Goal: Feedback & Contribution: Leave review/rating

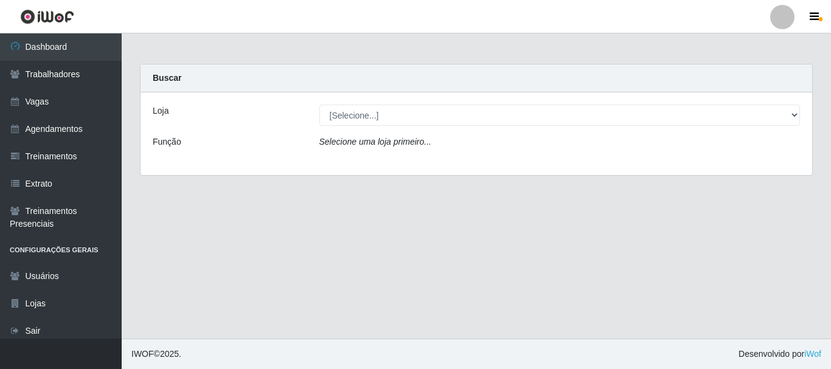
click at [376, 140] on icon "Selecione uma loja primeiro..." at bounding box center [375, 142] width 112 height 10
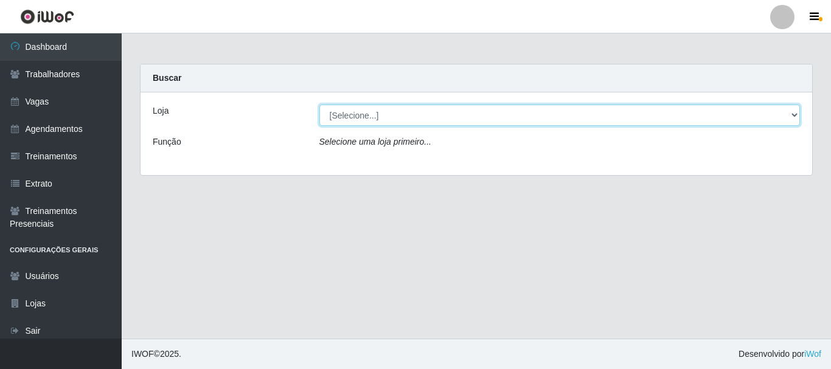
click at [355, 114] on select "[Selecione...] O Cestão - [GEOGRAPHIC_DATA]" at bounding box center [559, 115] width 481 height 21
select select "238"
click at [319, 105] on select "[Selecione...] O Cestão - [GEOGRAPHIC_DATA]" at bounding box center [559, 115] width 481 height 21
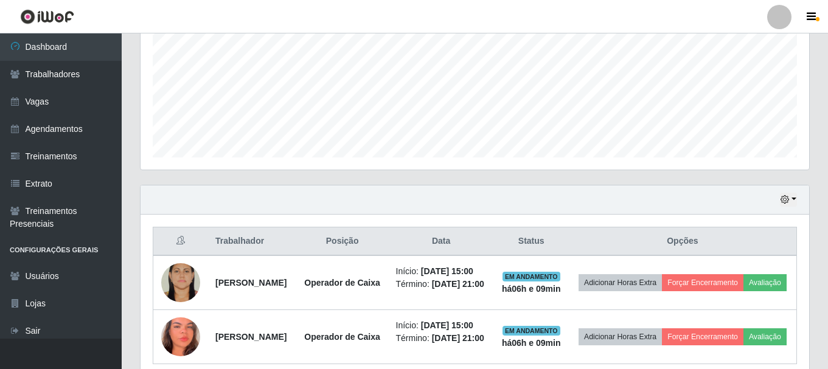
scroll to position [365, 0]
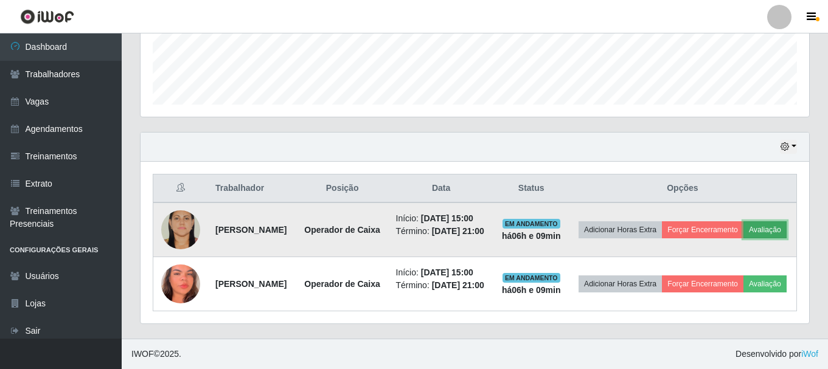
click at [744, 221] on button "Avaliação" at bounding box center [765, 229] width 43 height 17
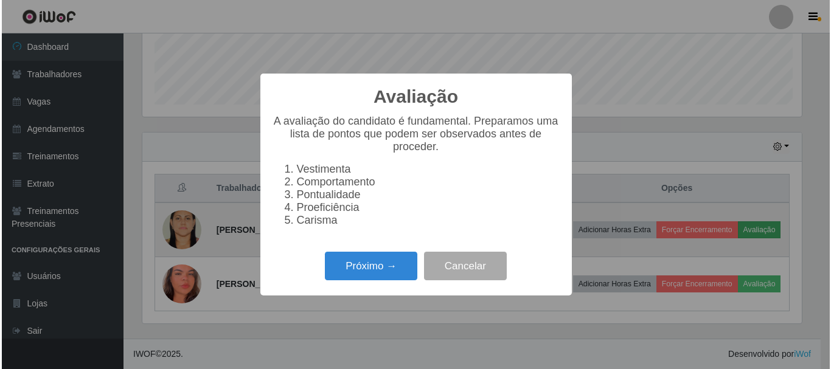
scroll to position [253, 663]
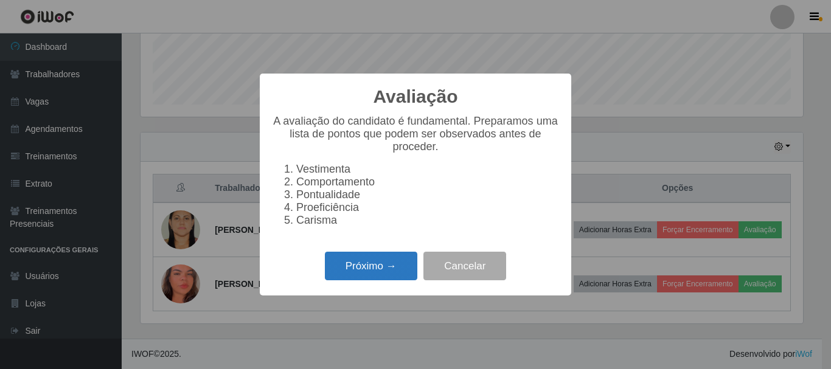
click at [355, 271] on button "Próximo →" at bounding box center [371, 266] width 92 height 29
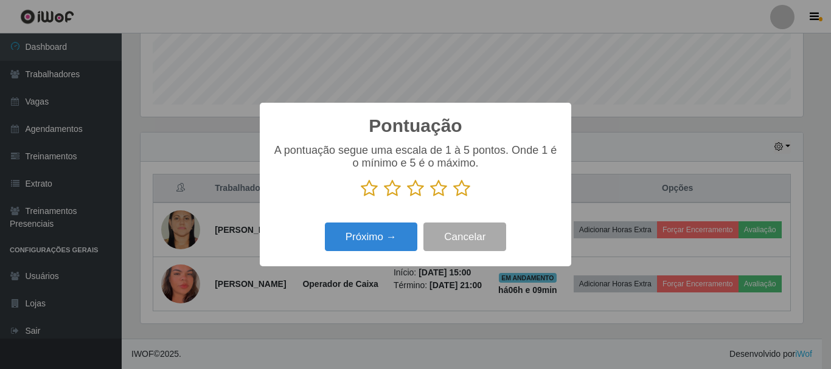
scroll to position [608218, 607808]
click at [462, 189] on icon at bounding box center [461, 188] width 17 height 18
click at [453, 198] on input "radio" at bounding box center [453, 198] width 0 height 0
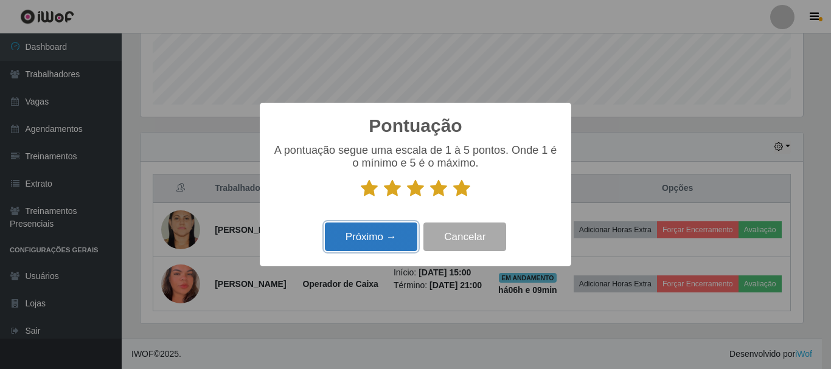
click at [352, 239] on button "Próximo →" at bounding box center [371, 237] width 92 height 29
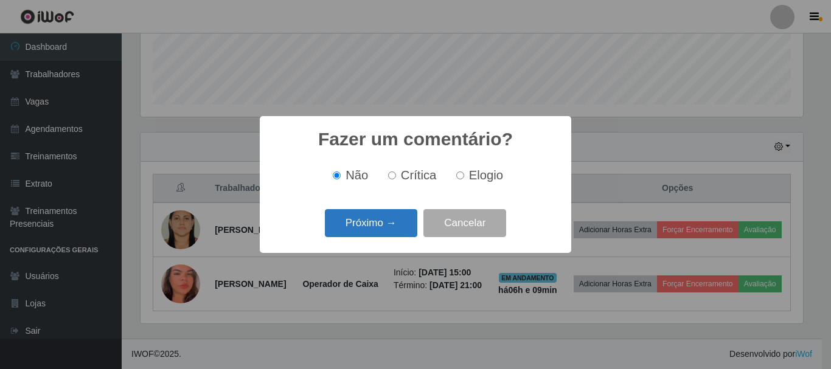
click at [400, 222] on button "Próximo →" at bounding box center [371, 223] width 92 height 29
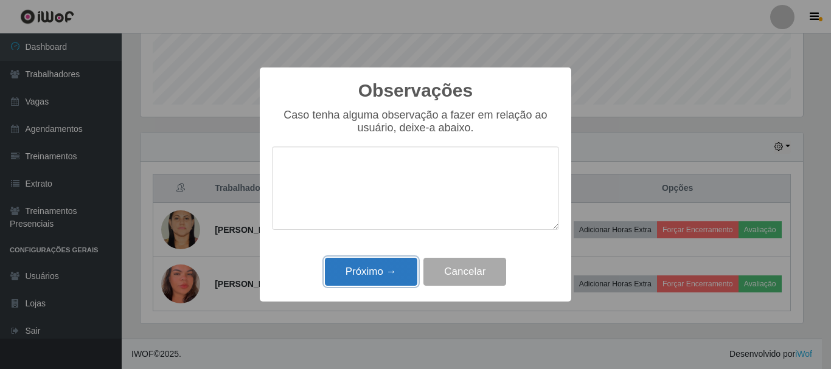
click at [360, 276] on button "Próximo →" at bounding box center [371, 272] width 92 height 29
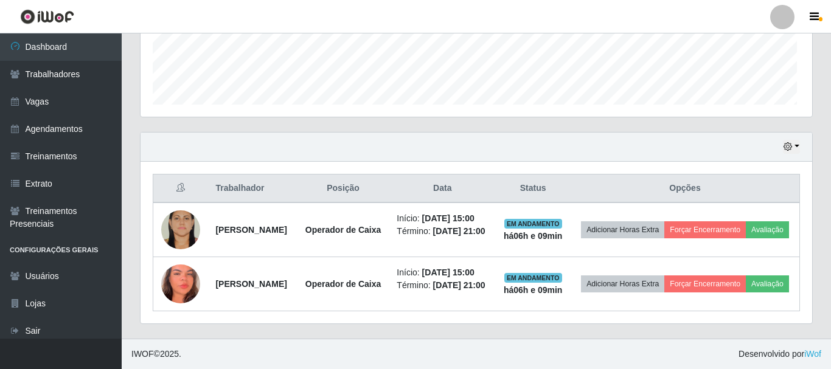
scroll to position [253, 669]
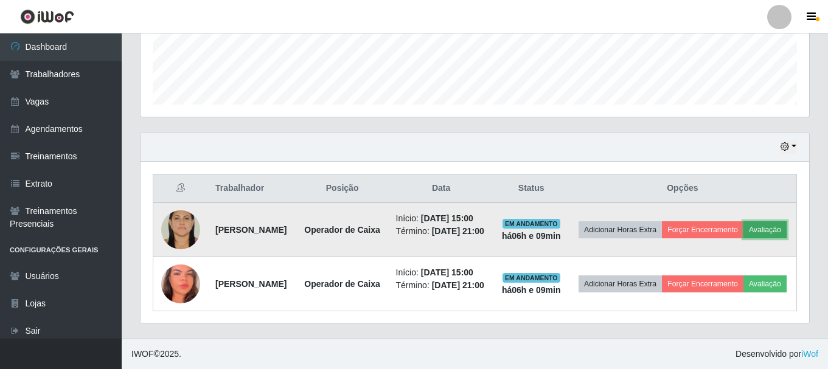
click at [744, 221] on button "Avaliação" at bounding box center [765, 229] width 43 height 17
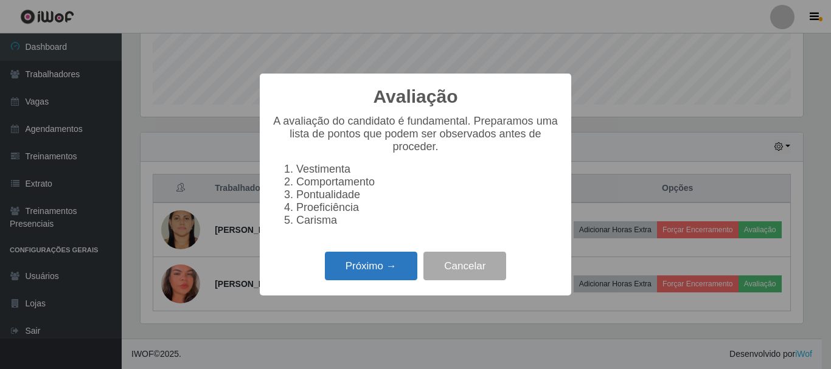
click at [389, 280] on button "Próximo →" at bounding box center [371, 266] width 92 height 29
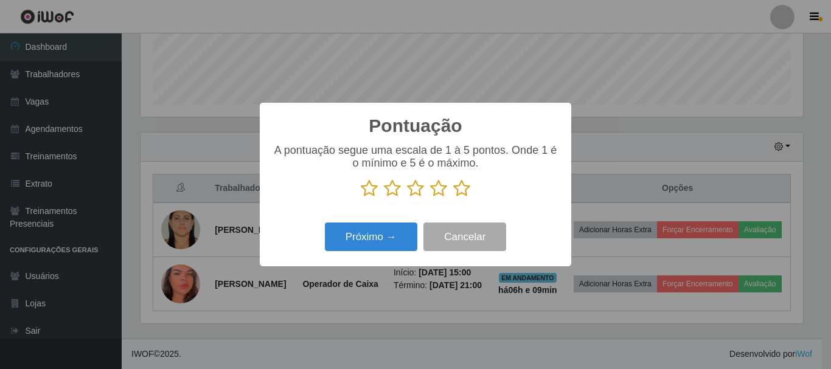
scroll to position [608218, 607808]
drag, startPoint x: 458, startPoint y: 176, endPoint x: 457, endPoint y: 189, distance: 12.8
click at [457, 189] on div "A pontuação segue uma escala de 1 à 5 pontos. Onde 1 é o mínimo e 5 é o máximo." at bounding box center [415, 171] width 287 height 54
click at [457, 189] on icon at bounding box center [461, 188] width 17 height 18
click at [453, 198] on input "radio" at bounding box center [453, 198] width 0 height 0
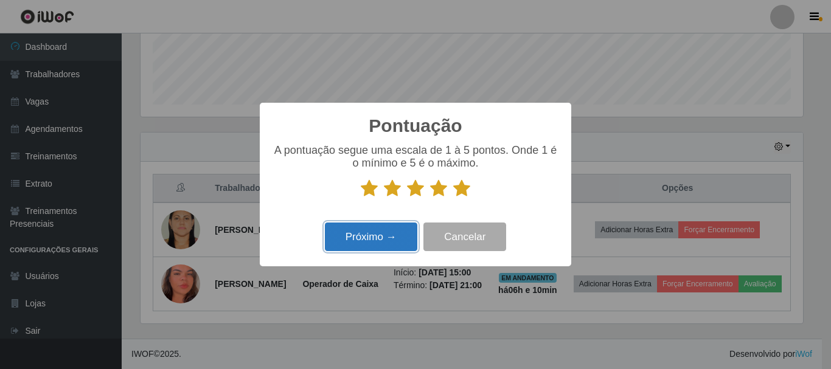
click at [396, 238] on button "Próximo →" at bounding box center [371, 237] width 92 height 29
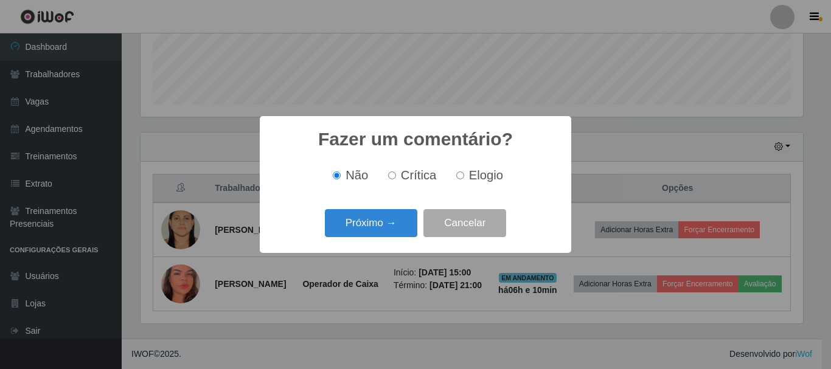
click at [396, 238] on button "Próximo →" at bounding box center [371, 223] width 92 height 29
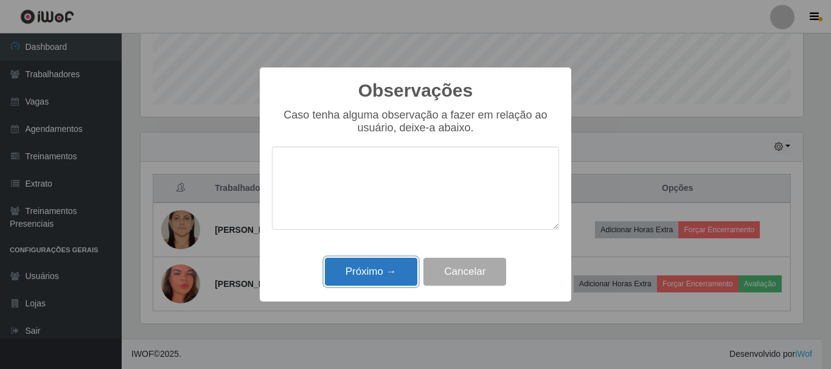
click at [377, 277] on button "Próximo →" at bounding box center [371, 272] width 92 height 29
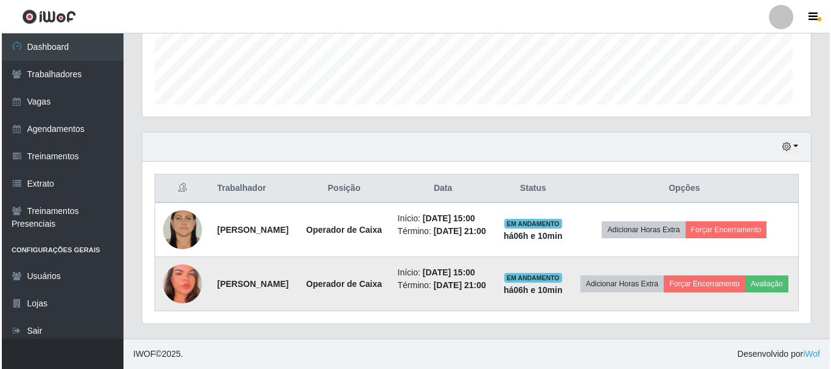
scroll to position [253, 669]
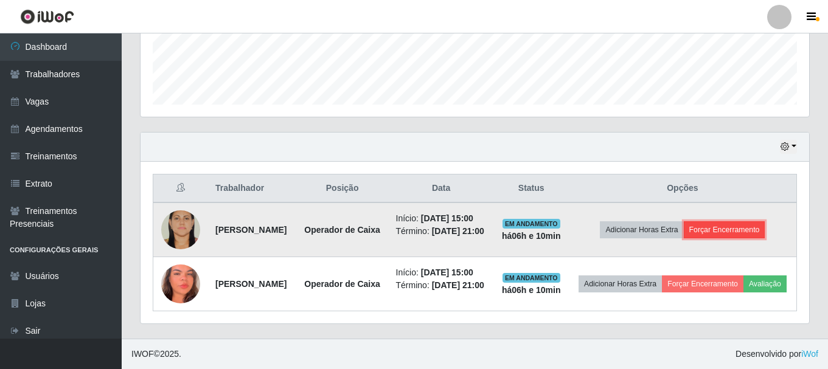
click at [722, 221] on button "Forçar Encerramento" at bounding box center [725, 229] width 82 height 17
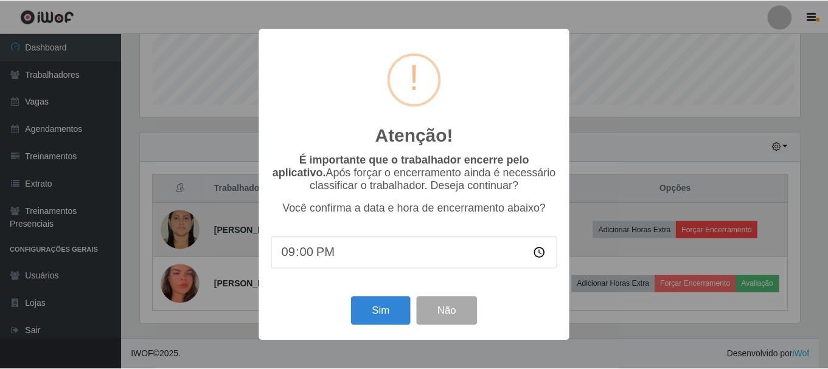
scroll to position [253, 663]
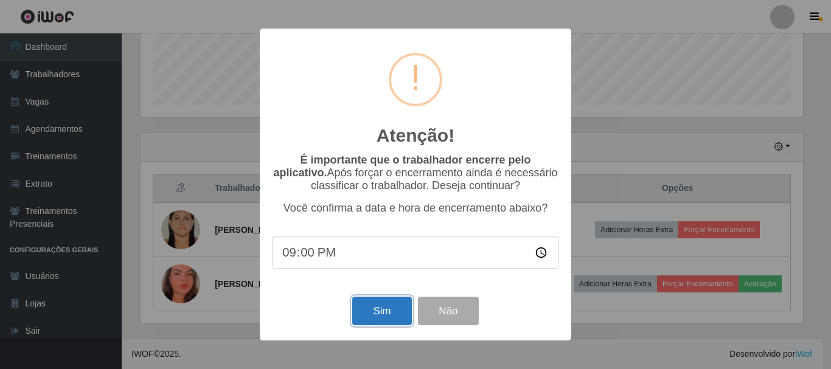
click at [370, 307] on button "Sim" at bounding box center [381, 311] width 59 height 29
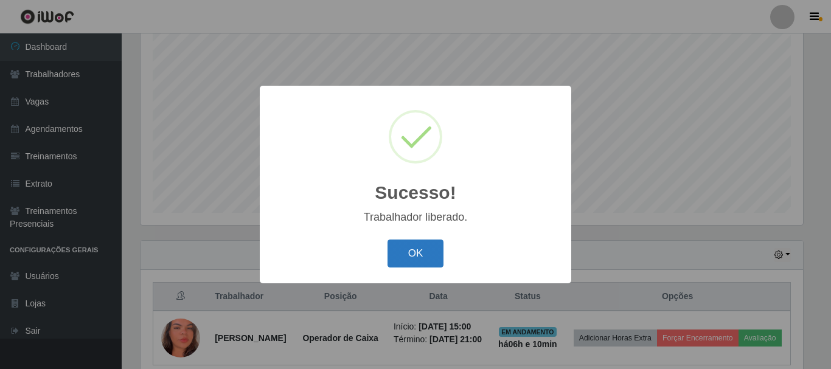
click at [410, 259] on button "OK" at bounding box center [416, 254] width 57 height 29
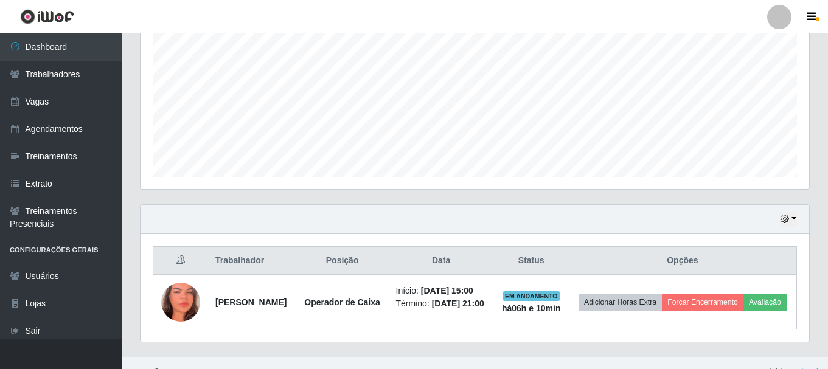
scroll to position [298, 0]
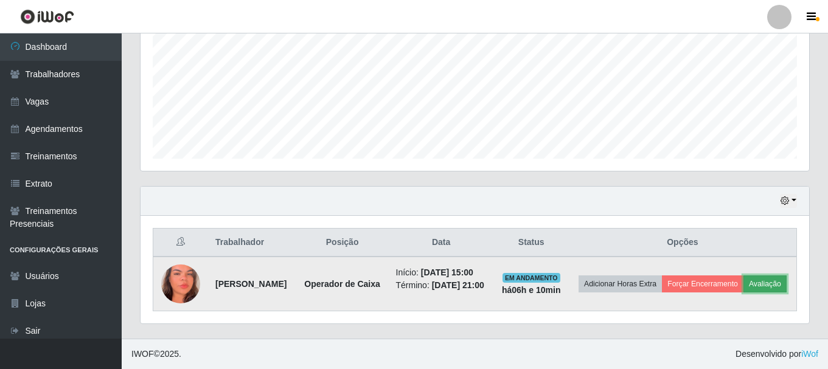
click at [744, 285] on button "Avaliação" at bounding box center [765, 284] width 43 height 17
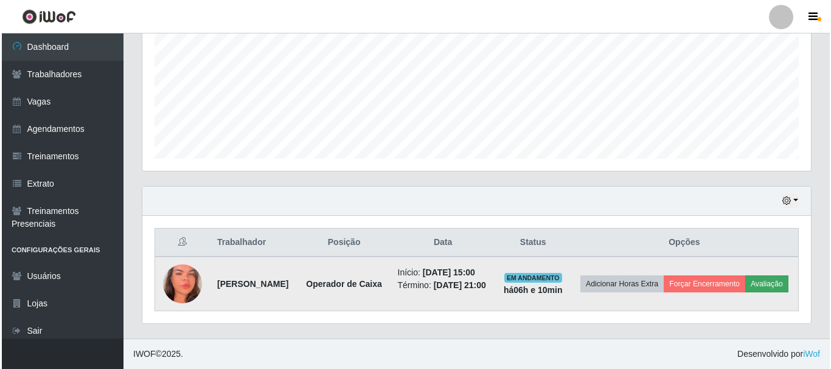
scroll to position [253, 663]
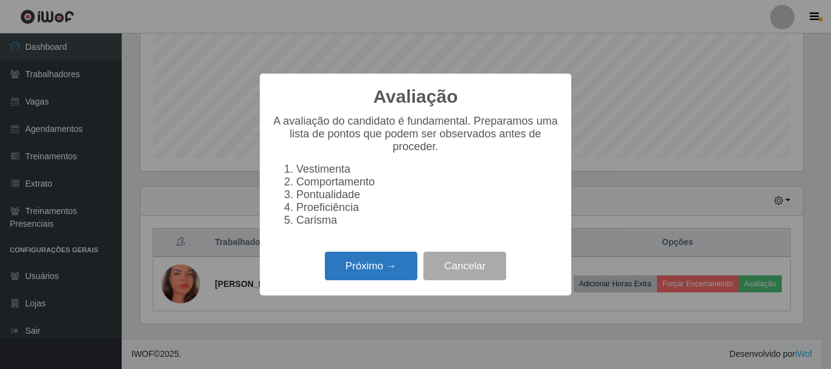
click at [364, 268] on button "Próximo →" at bounding box center [371, 266] width 92 height 29
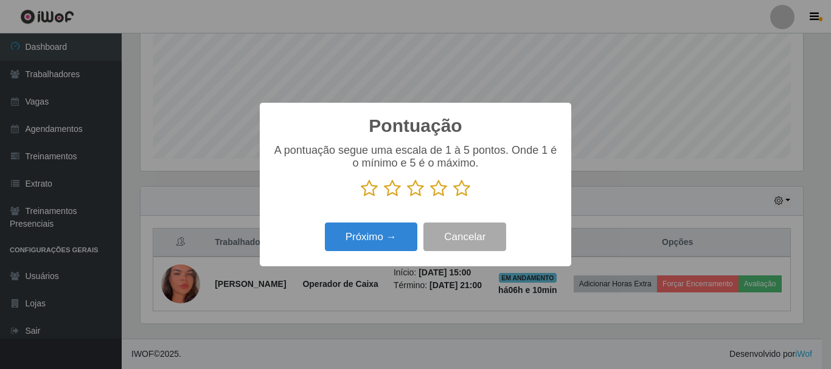
scroll to position [608218, 607808]
click at [465, 193] on icon at bounding box center [461, 188] width 17 height 18
click at [453, 198] on input "radio" at bounding box center [453, 198] width 0 height 0
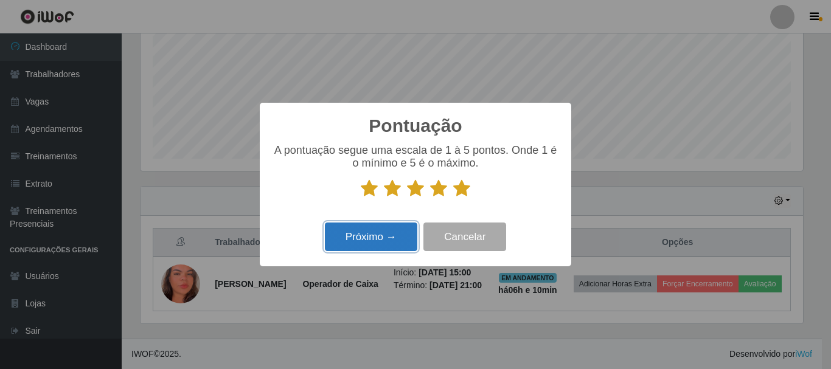
click at [396, 241] on button "Próximo →" at bounding box center [371, 237] width 92 height 29
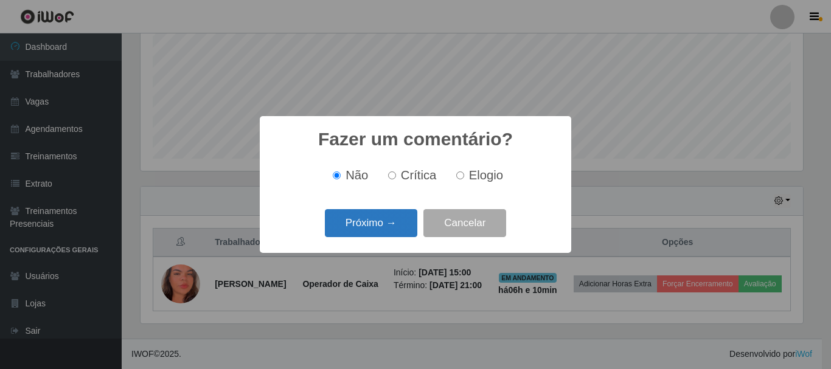
click at [393, 227] on button "Próximo →" at bounding box center [371, 223] width 92 height 29
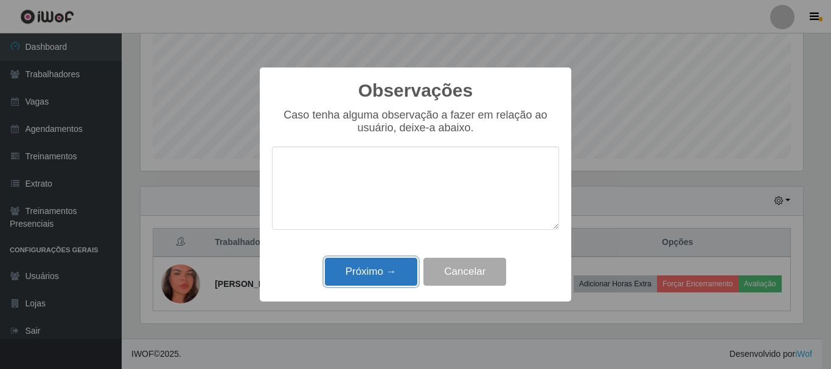
click at [377, 279] on button "Próximo →" at bounding box center [371, 272] width 92 height 29
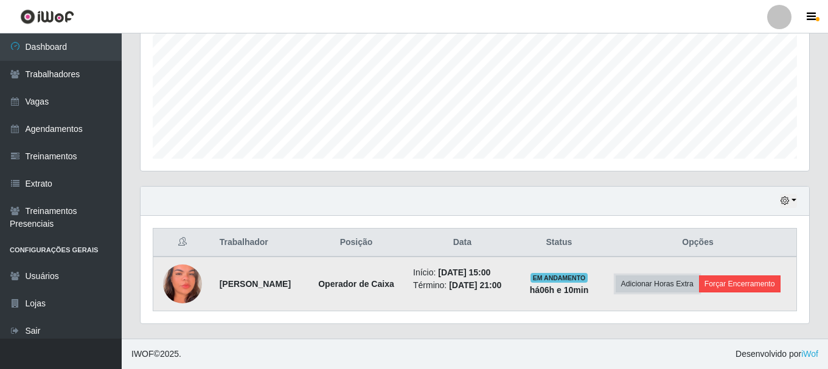
click at [699, 276] on button "Adicionar Horas Extra" at bounding box center [657, 284] width 83 height 17
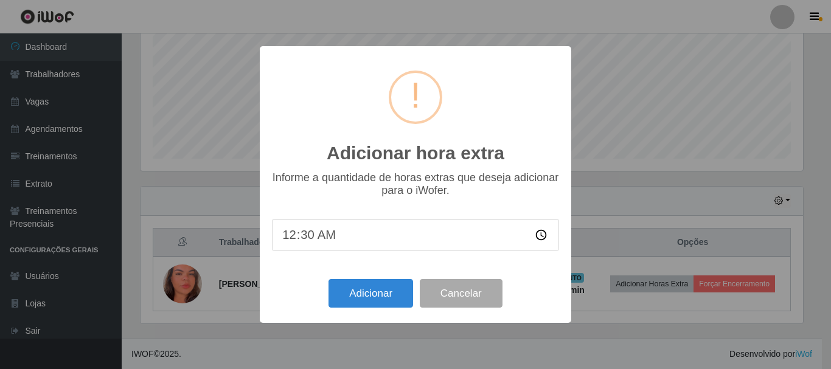
click at [688, 285] on div "Adicionar hora extra × Informe a quantidade de horas extras que deseja adiciona…" at bounding box center [415, 184] width 831 height 369
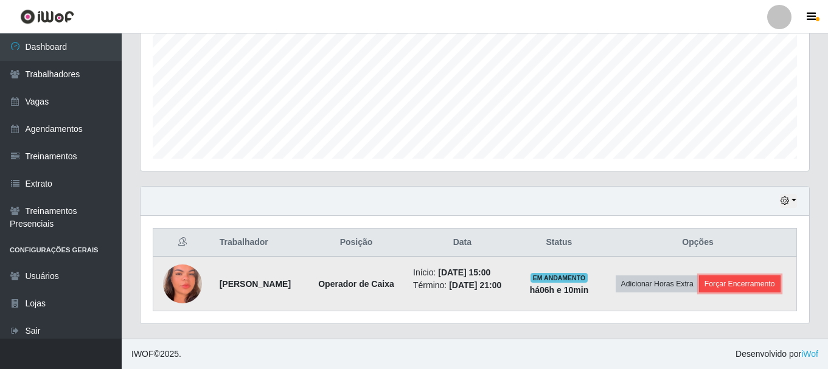
click at [699, 292] on button "Forçar Encerramento" at bounding box center [740, 284] width 82 height 17
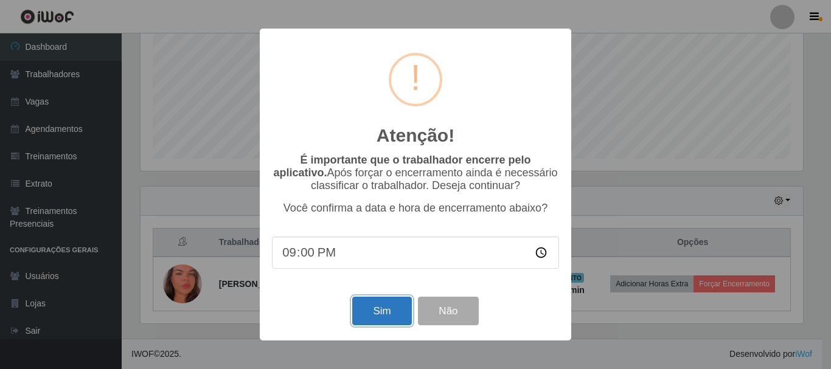
click at [364, 312] on button "Sim" at bounding box center [381, 311] width 59 height 29
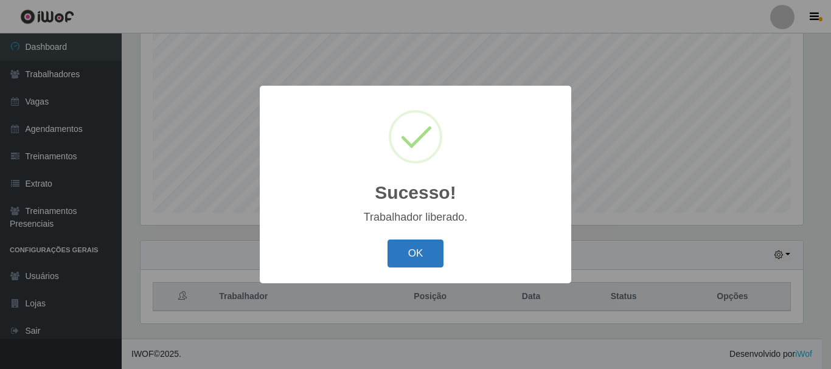
click at [411, 260] on button "OK" at bounding box center [416, 254] width 57 height 29
